Goal: Navigation & Orientation: Find specific page/section

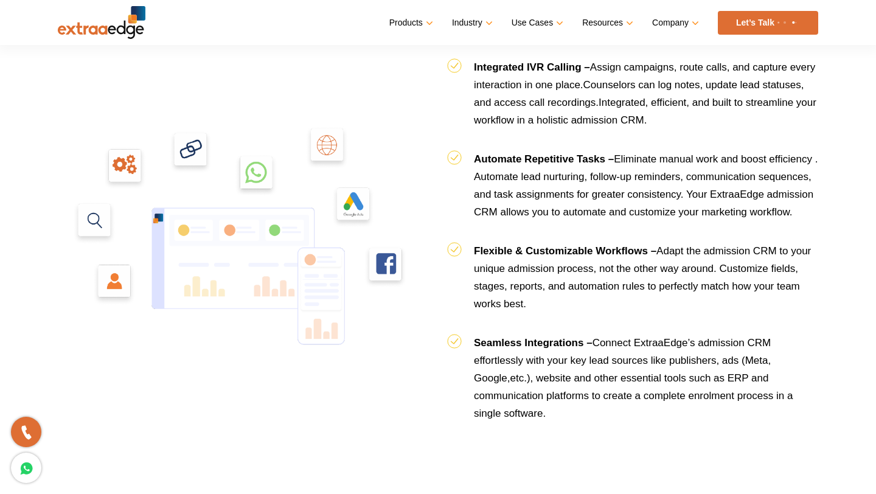
scroll to position [1337, 0]
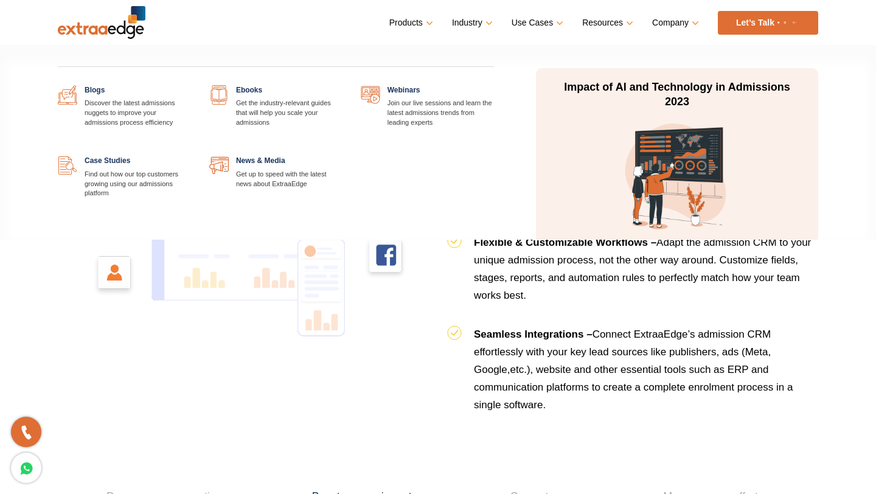
click at [191, 156] on link at bounding box center [191, 156] width 0 height 0
